Goal: Find specific fact: Find specific fact

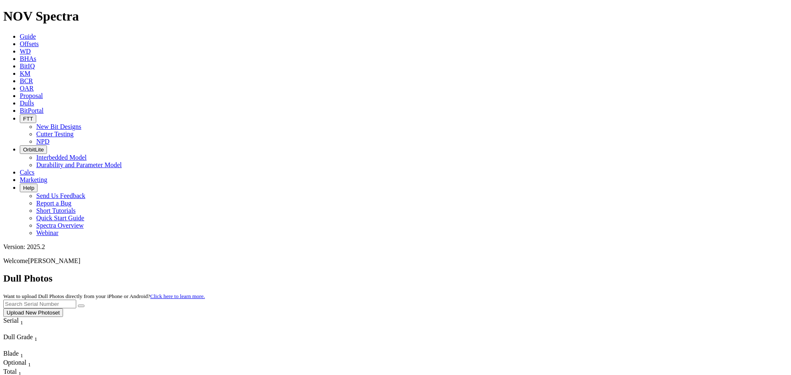
click at [76, 300] on input "text" at bounding box center [39, 304] width 73 height 9
paste input "A319439"
type input "A319439"
click at [84, 305] on button "submit" at bounding box center [81, 306] width 7 height 2
